Goal: Find specific page/section: Locate a particular part of the current website

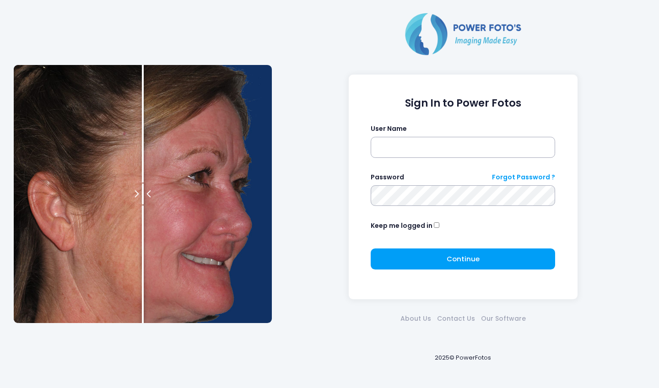
click at [412, 146] on input "text" at bounding box center [463, 147] width 184 height 21
type input "*******"
click at [426, 262] on button "Continue Please wait..." at bounding box center [463, 259] width 184 height 21
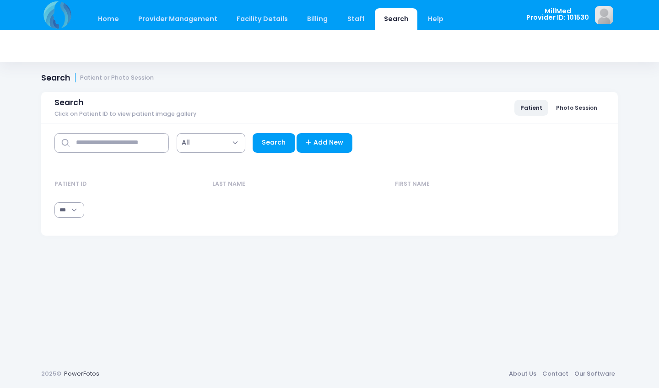
select select "***"
click at [142, 144] on input "text" at bounding box center [111, 143] width 114 height 20
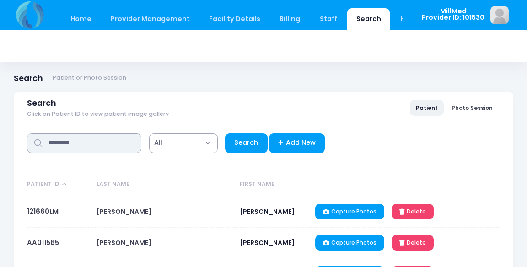
type input "********"
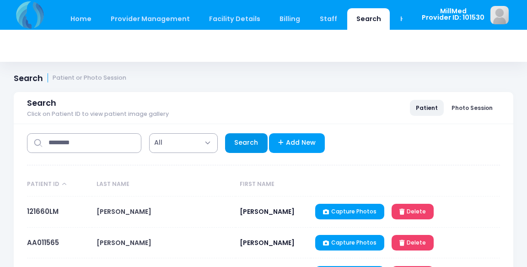
click at [245, 146] on link "Search" at bounding box center [246, 143] width 43 height 20
select select "***"
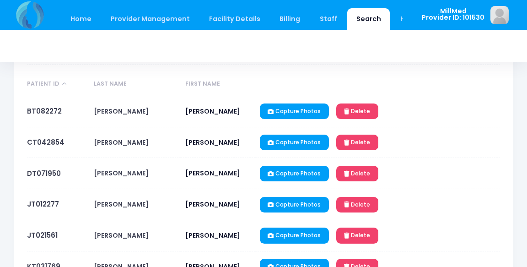
scroll to position [101, 0]
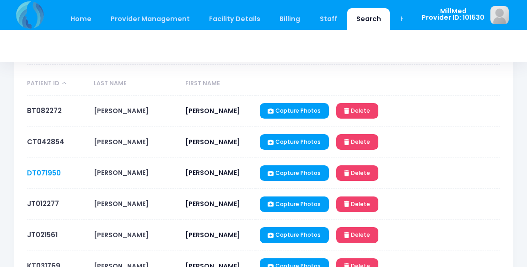
click at [40, 168] on link "DT071950" at bounding box center [44, 173] width 34 height 10
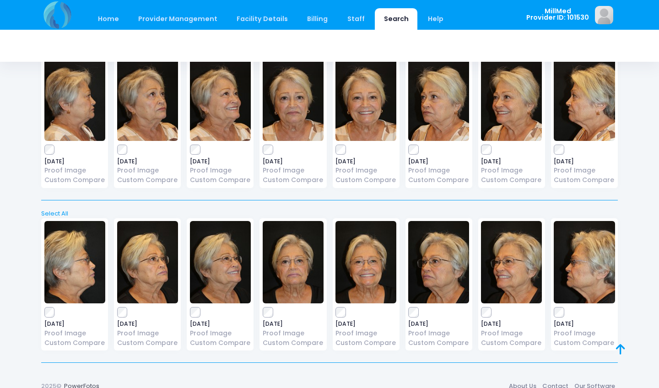
scroll to position [1368, 0]
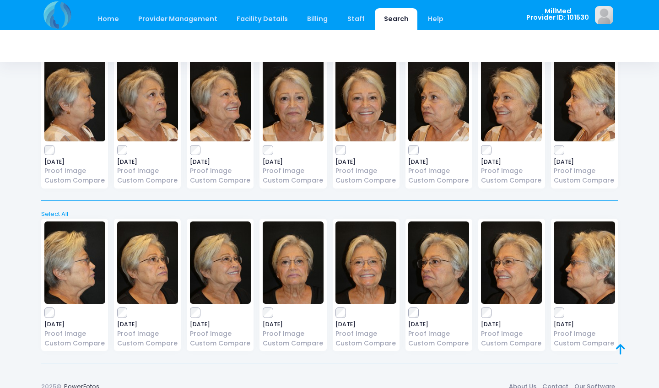
click at [276, 101] on img at bounding box center [293, 100] width 61 height 82
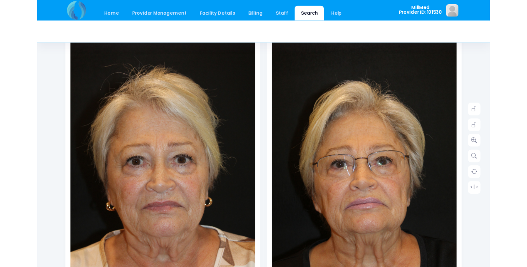
scroll to position [107, 0]
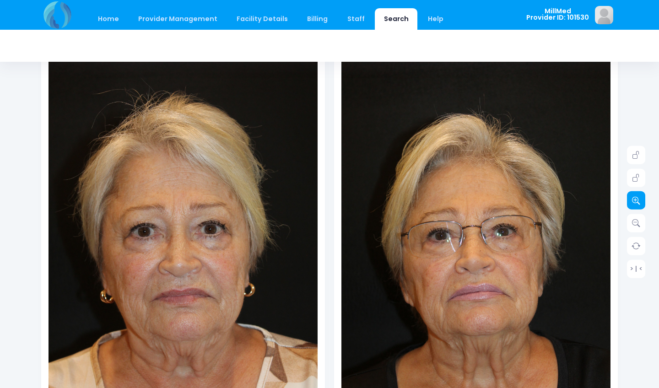
click at [639, 201] on icon at bounding box center [636, 200] width 8 height 8
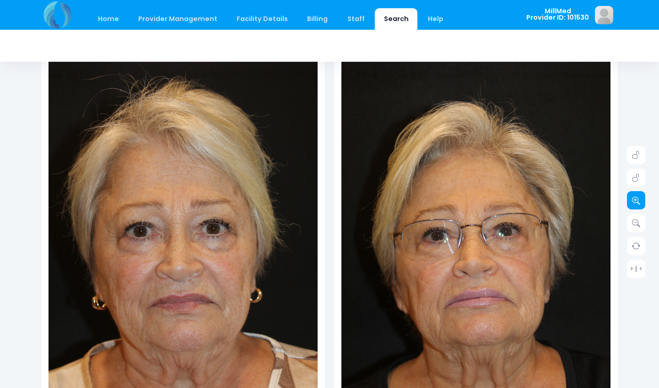
click at [639, 201] on icon at bounding box center [636, 200] width 8 height 8
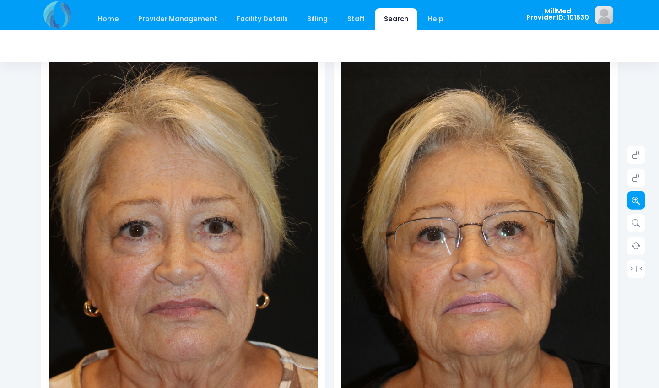
click at [639, 201] on icon at bounding box center [636, 200] width 8 height 8
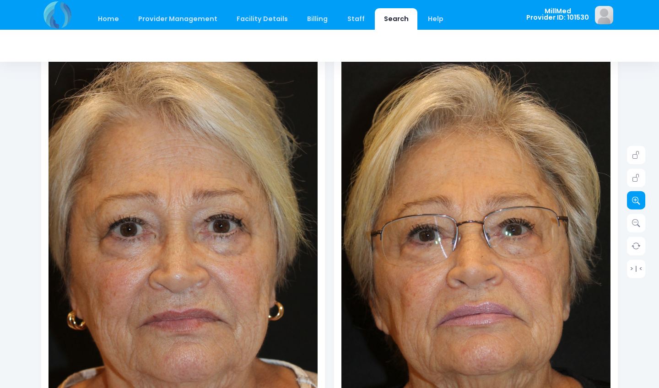
click at [639, 201] on icon at bounding box center [636, 200] width 8 height 8
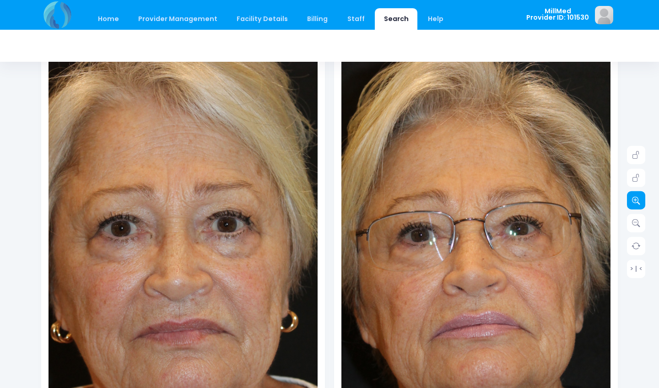
click at [639, 201] on icon at bounding box center [636, 200] width 8 height 8
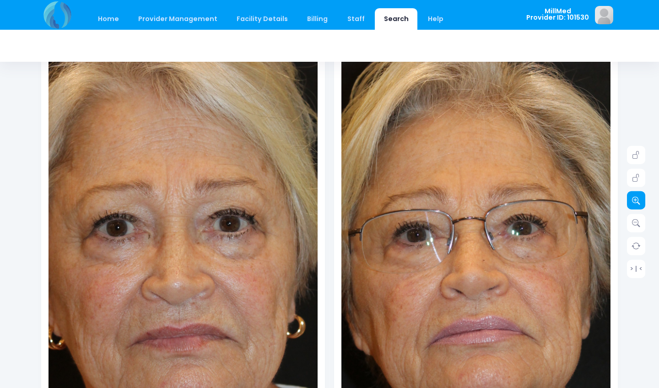
click at [639, 201] on icon at bounding box center [636, 200] width 8 height 8
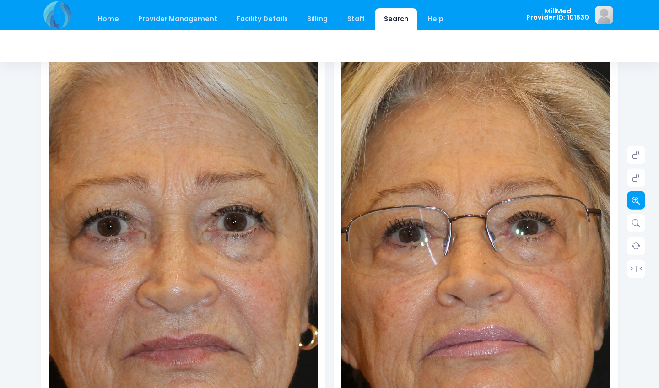
click at [639, 201] on icon at bounding box center [636, 200] width 8 height 8
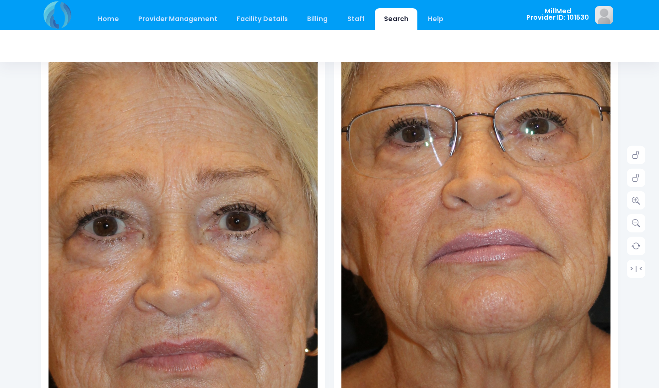
click at [468, 303] on img at bounding box center [483, 137] width 538 height 808
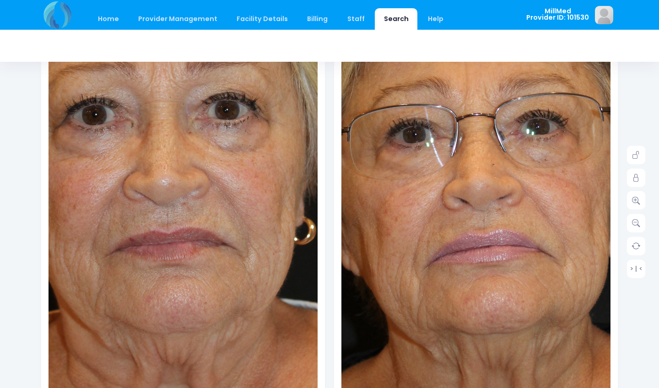
click at [194, 314] on img at bounding box center [172, 126] width 538 height 808
